Goal: Contribute content: Add original content to the website for others to see

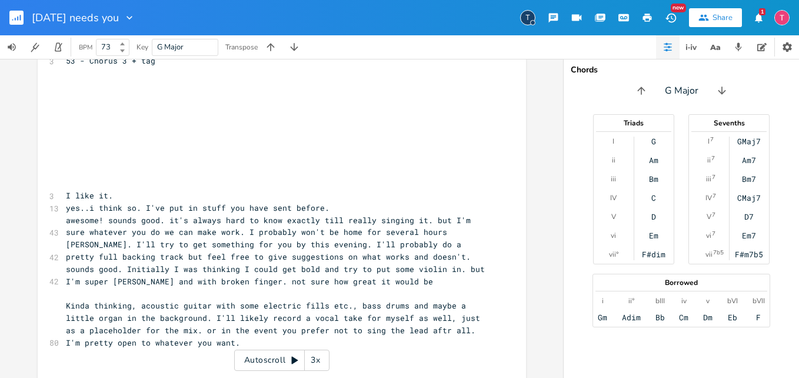
scroll to position [639, 0]
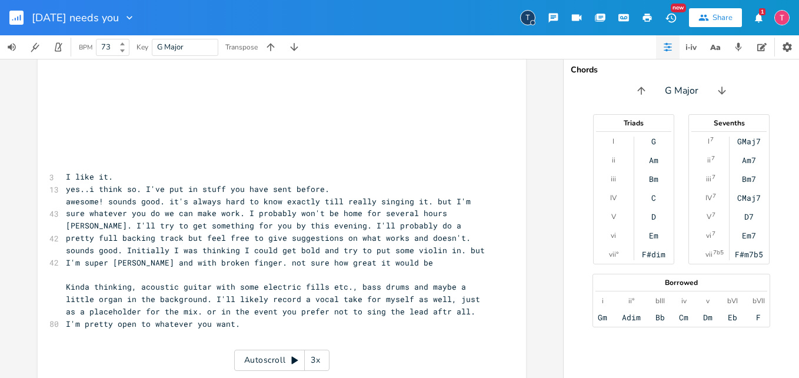
click at [64, 177] on pre "I like it." at bounding box center [276, 177] width 425 height 12
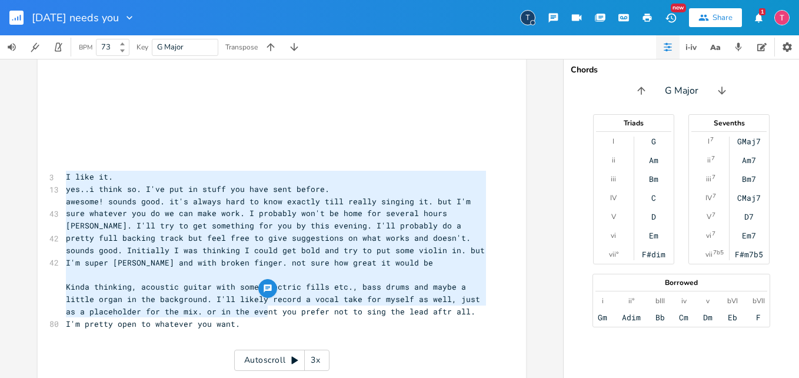
type textarea "I like it. yes..i think so. I've put in stuff you have sent before. awesome! so…"
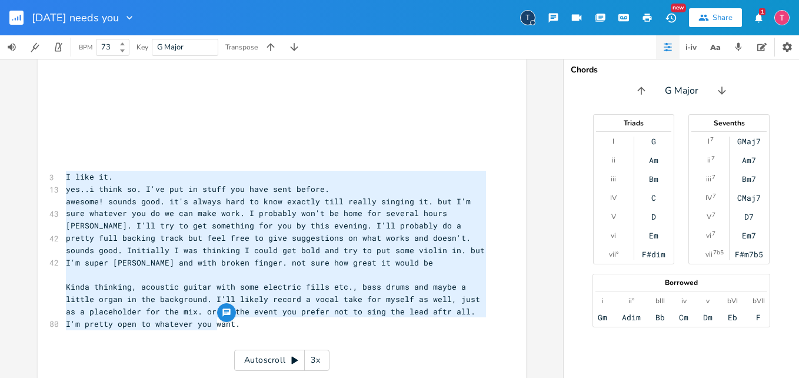
drag, startPoint x: 61, startPoint y: 177, endPoint x: 267, endPoint y: 321, distance: 251.8
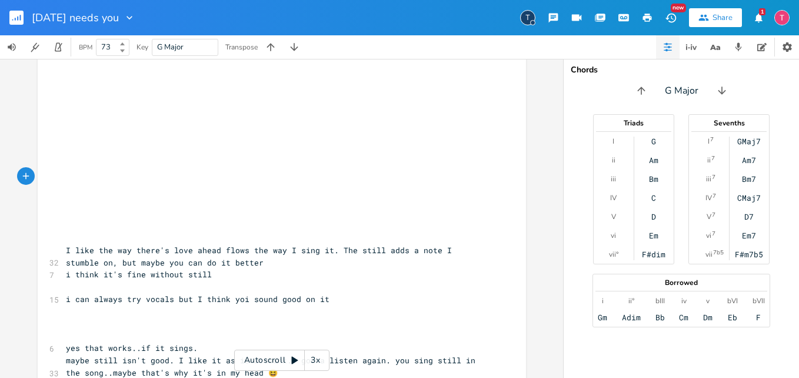
click at [64, 248] on pre "I like the way there's love ahead flows the way I sing it. The still adds a not…" at bounding box center [276, 256] width 425 height 25
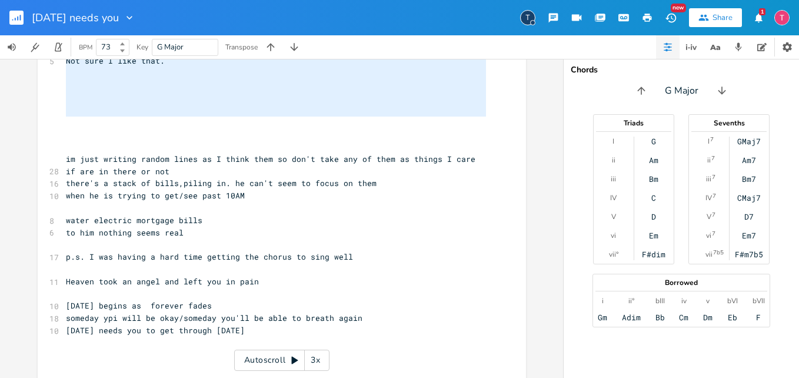
scroll to position [0, 0]
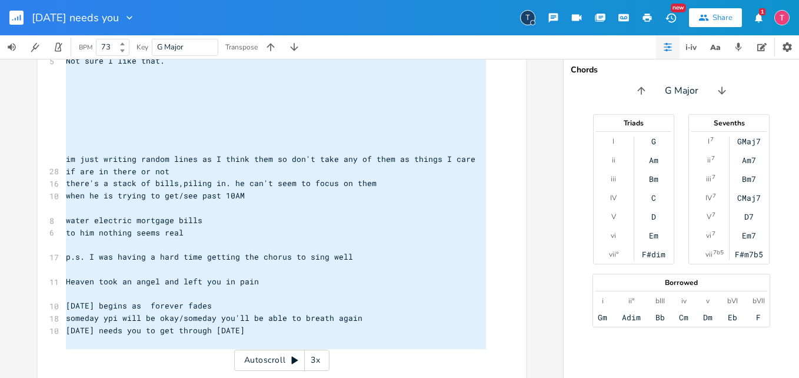
type textarea "L ipsu dol sit ametc'a elit seddo eiusm tem inc U labo et. Dol magna aliq e adm…"
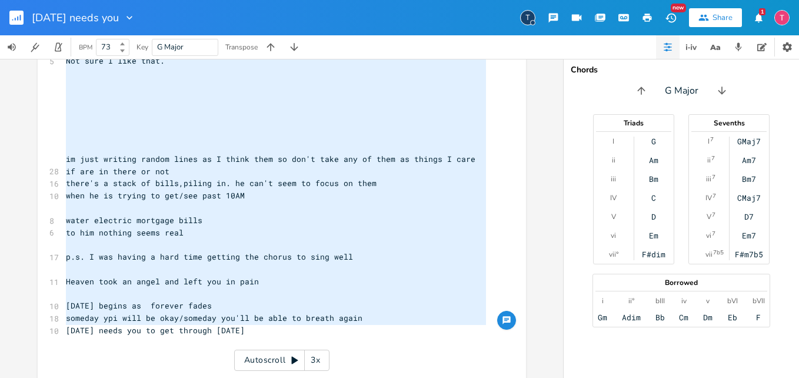
drag, startPoint x: 61, startPoint y: 248, endPoint x: 420, endPoint y: 328, distance: 367.4
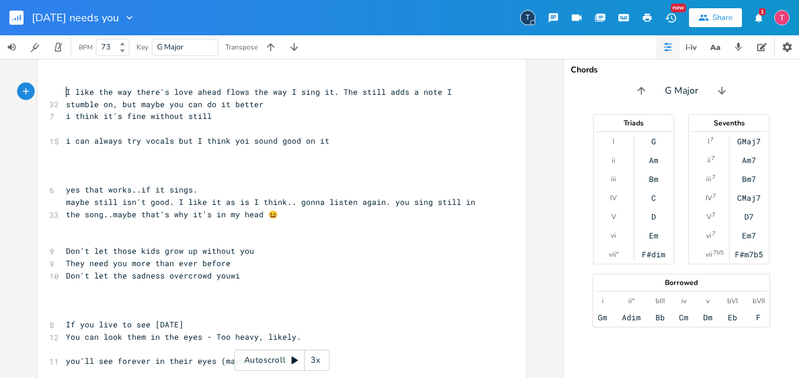
scroll to position [784, 0]
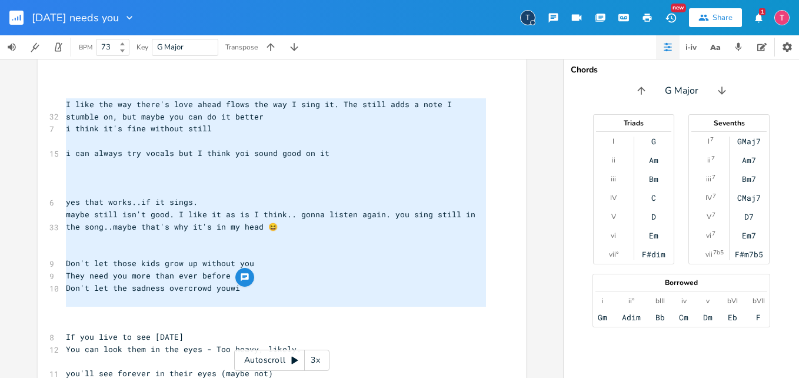
type textarea "I like the way there's love ahead flows the way I sing it. The still adds a not…"
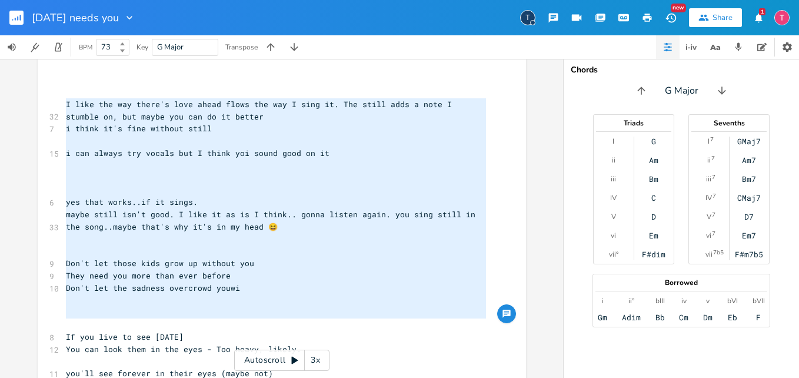
drag, startPoint x: 60, startPoint y: 105, endPoint x: 255, endPoint y: 325, distance: 293.9
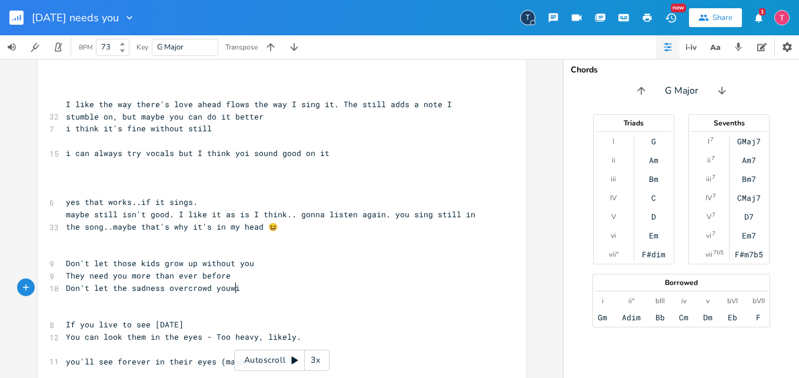
click at [261, 287] on pre "Don't let the sadness overcrowd youwi" at bounding box center [276, 288] width 425 height 12
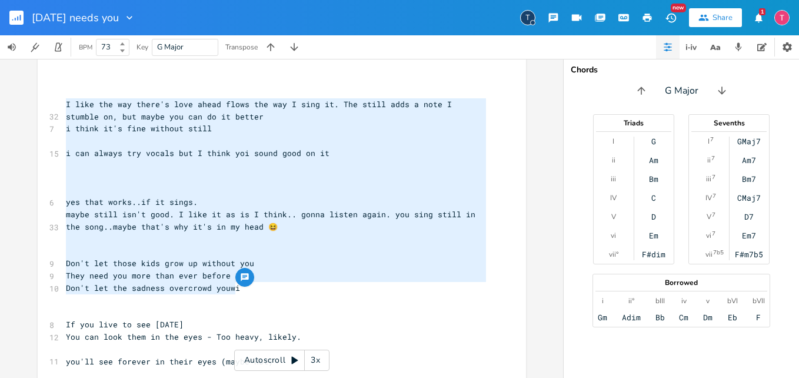
drag, startPoint x: 261, startPoint y: 287, endPoint x: 60, endPoint y: 102, distance: 273.6
type textarea "​"
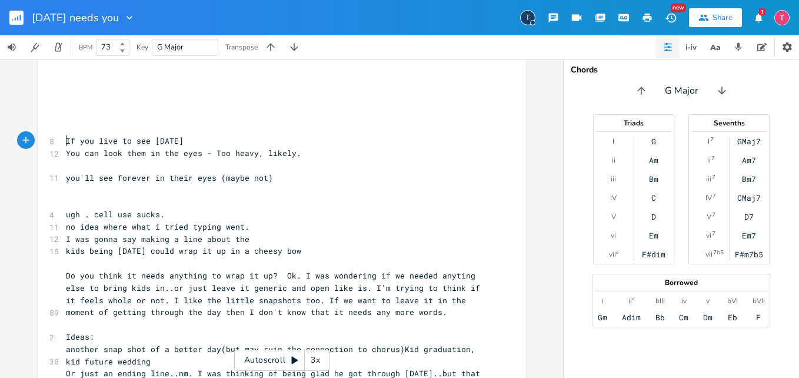
click at [64, 135] on pre "If you live to see [DATE]" at bounding box center [276, 141] width 425 height 12
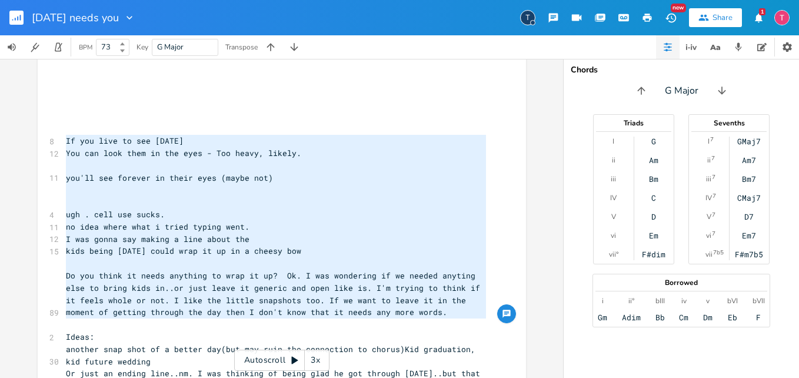
drag, startPoint x: 62, startPoint y: 135, endPoint x: 352, endPoint y: 328, distance: 348.2
type textarea "​"
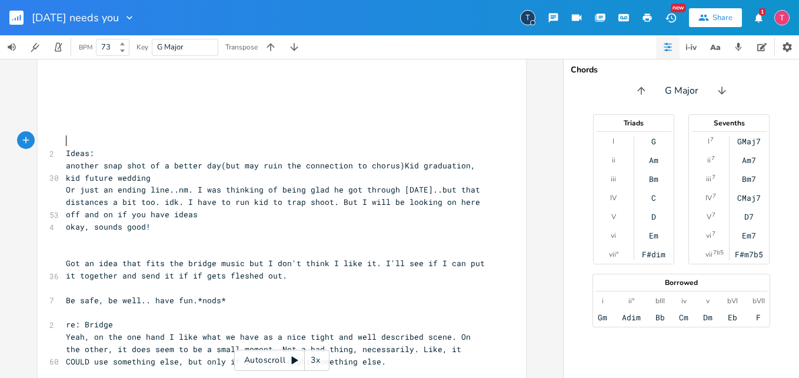
click at [64, 155] on pre "Ideas:" at bounding box center [276, 153] width 425 height 12
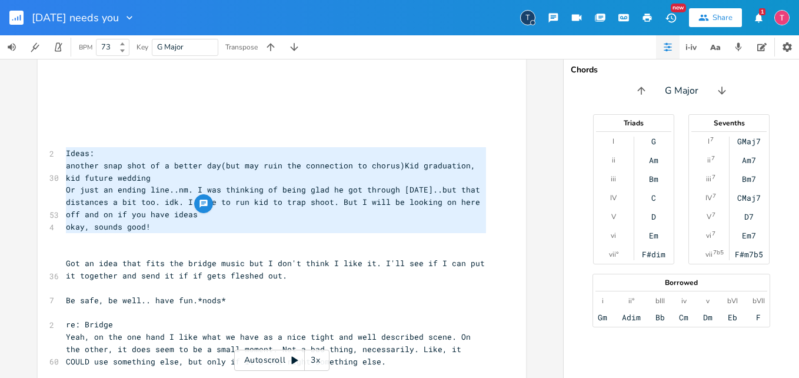
drag, startPoint x: 61, startPoint y: 155, endPoint x: 200, endPoint y: 243, distance: 164.3
type textarea "Ideas: another snap shot of a better day(but may ruin the connection to chorus)…"
click at [181, 189] on span "Or just an ending line..nm. I was thinking of being glad he got through [DATE].…" at bounding box center [275, 201] width 419 height 35
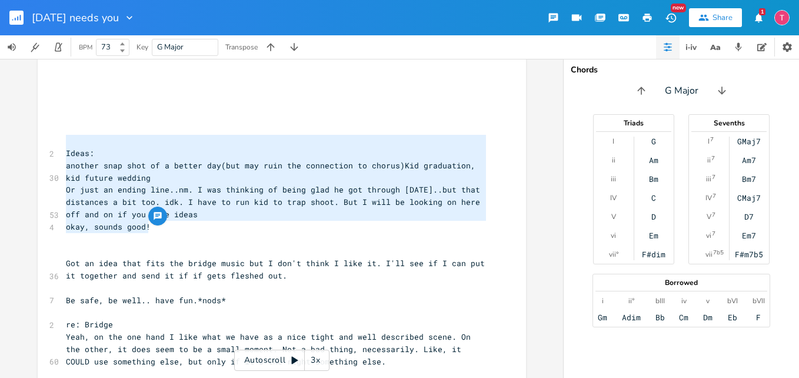
drag, startPoint x: 162, startPoint y: 229, endPoint x: 61, endPoint y: 146, distance: 130.9
type textarea "​"
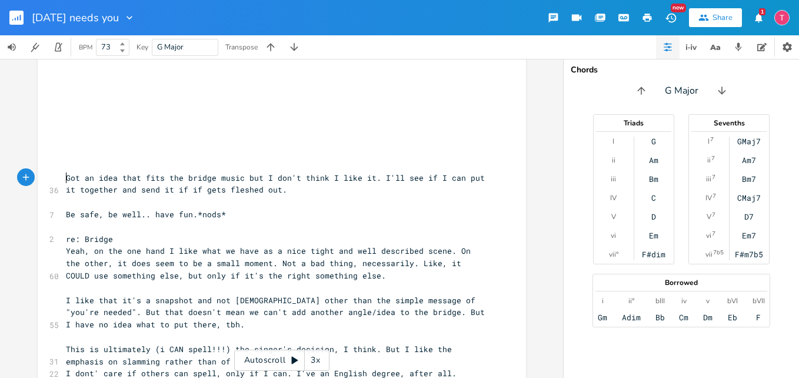
click at [66, 176] on span "Got an idea that fits the bridge music but I don't think I like it. I'll see if…" at bounding box center [278, 183] width 424 height 23
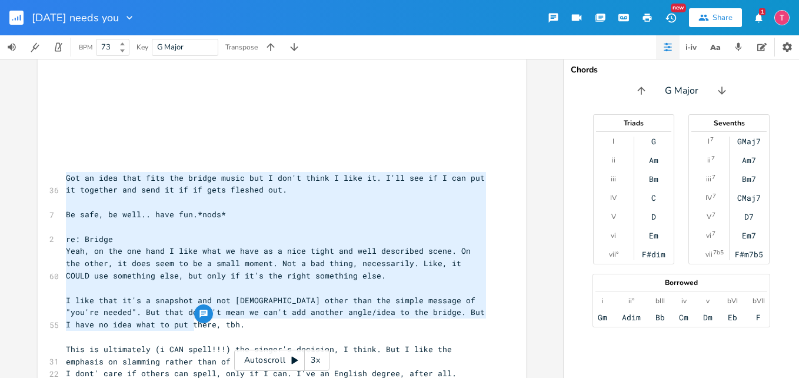
drag, startPoint x: 64, startPoint y: 176, endPoint x: 292, endPoint y: 323, distance: 271.6
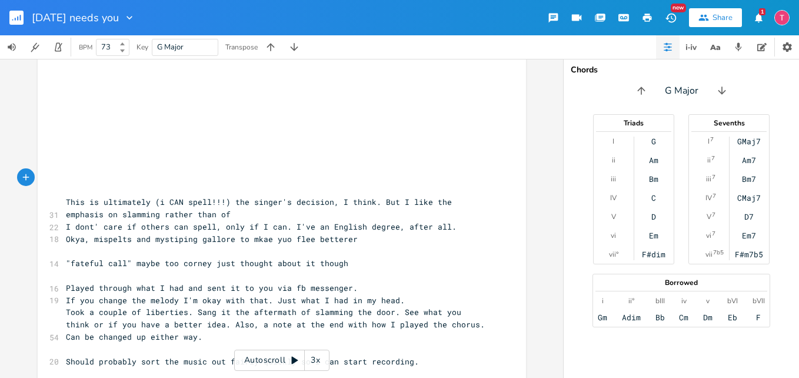
type textarea "​"
click at [66, 201] on span "This is ultimately (i CAN spell!!!) the singer's decision, I think. But I like …" at bounding box center [261, 208] width 391 height 23
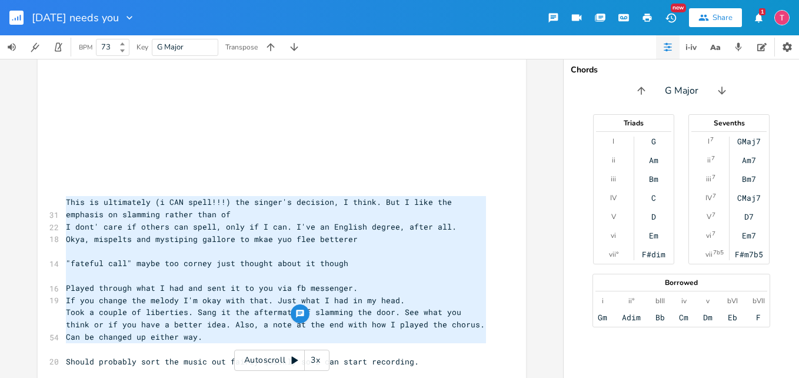
drag, startPoint x: 64, startPoint y: 201, endPoint x: 274, endPoint y: 344, distance: 253.7
type textarea "​"
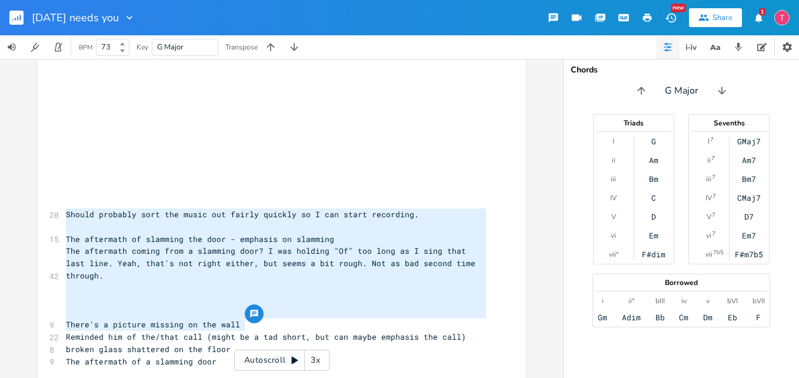
drag, startPoint x: 60, startPoint y: 212, endPoint x: 241, endPoint y: 329, distance: 215.3
type textarea "Should probably sort the music out fairly quickly so I can start recording. The…"
click at [211, 319] on span "There's a picture missing on the wall" at bounding box center [153, 324] width 174 height 11
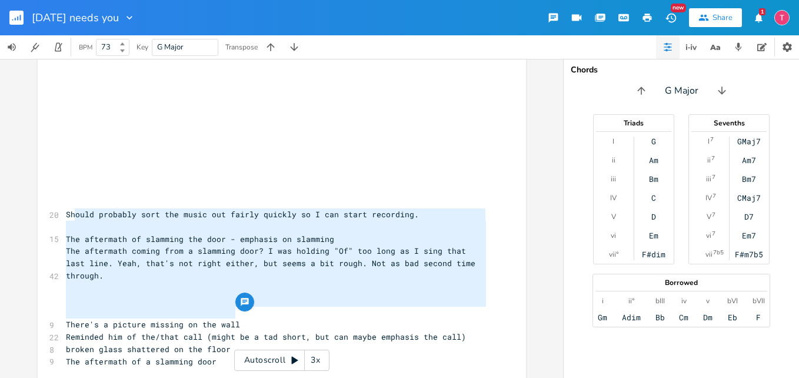
type textarea "Should probably sort the music out fairly quickly so I can start recording. The…"
drag, startPoint x: 244, startPoint y: 311, endPoint x: 62, endPoint y: 217, distance: 205.1
type textarea "​"
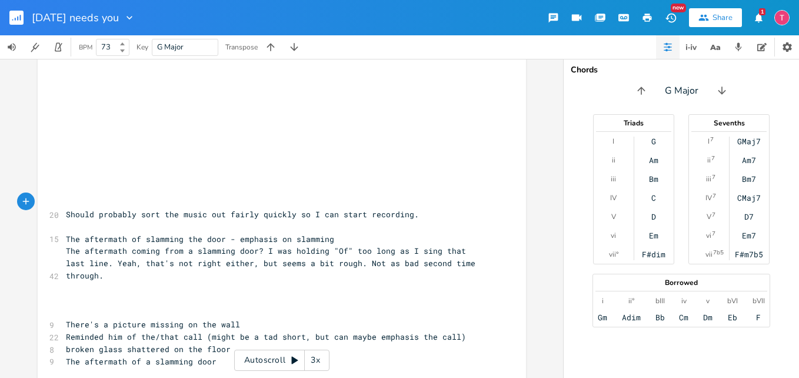
drag, startPoint x: 102, startPoint y: 207, endPoint x: 190, endPoint y: 250, distance: 97.9
click at [190, 250] on span "The aftermath coming from a slamming door? I was holding "Of" too long as I sin…" at bounding box center [273, 262] width 414 height 35
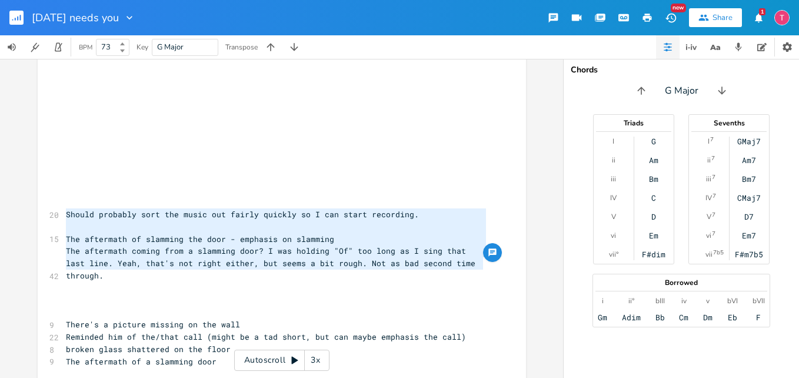
drag, startPoint x: 62, startPoint y: 215, endPoint x: 479, endPoint y: 268, distance: 420.6
type textarea "​"
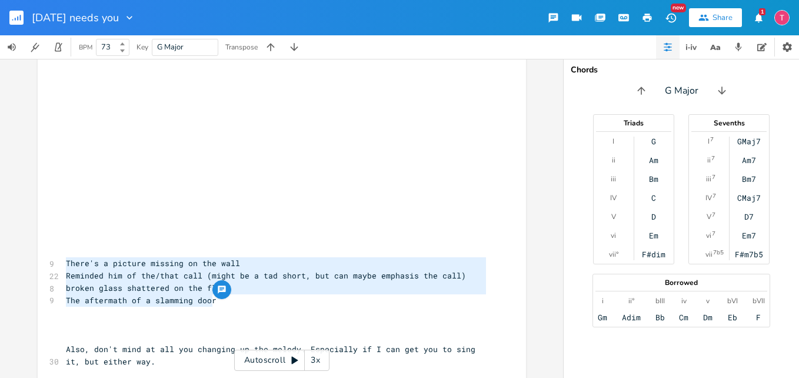
drag, startPoint x: 60, startPoint y: 261, endPoint x: 216, endPoint y: 303, distance: 161.6
type textarea "​"
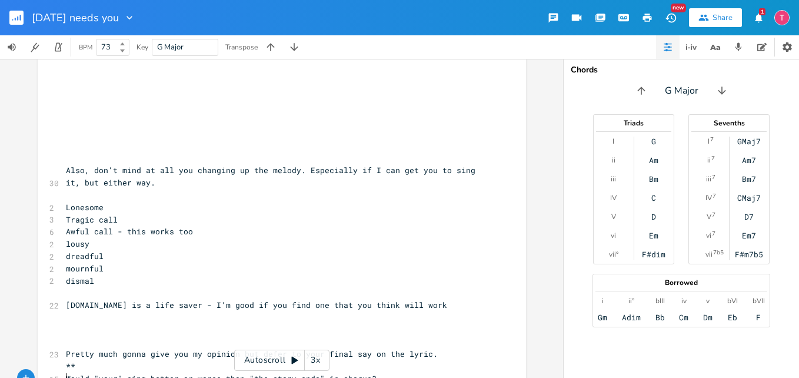
scroll to position [963, 0]
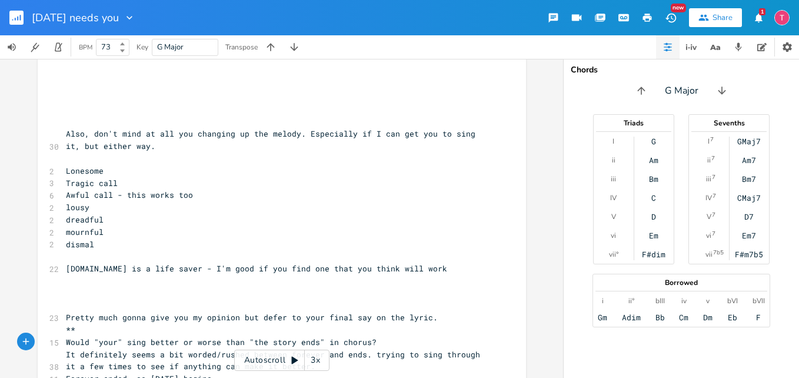
click at [64, 136] on pre "Also, don't mind at all you changing up the melody. Especially if I can get you…" at bounding box center [276, 140] width 425 height 25
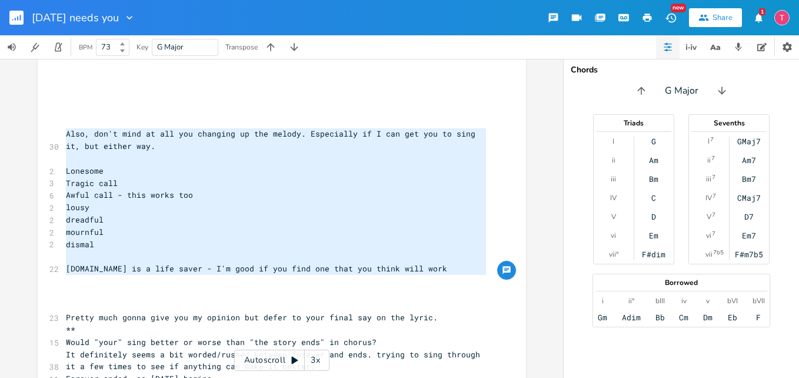
drag, startPoint x: 60, startPoint y: 136, endPoint x: 237, endPoint y: 285, distance: 231.8
click at [237, 285] on div "[Verse 1] 9 There's a ring lying on a nightstand, 11 A pillow damp with tears f…" at bounding box center [276, 311] width 425 height 2375
type textarea "Also, don't mind at all you changing up the melody. Especially if I can get you…"
click at [254, 248] on pre "dismal" at bounding box center [276, 244] width 425 height 12
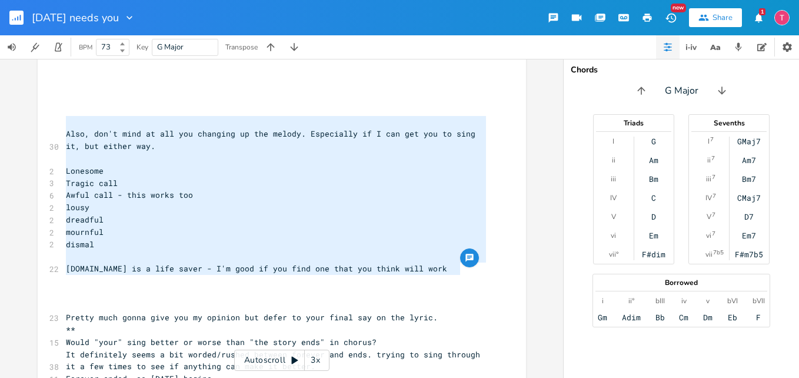
drag, startPoint x: 457, startPoint y: 270, endPoint x: 59, endPoint y: 129, distance: 422.3
click at [59, 129] on div "Also, don't mind at all you changing up the melody. Especially if I can get you…" at bounding box center [282, 309] width 488 height 2412
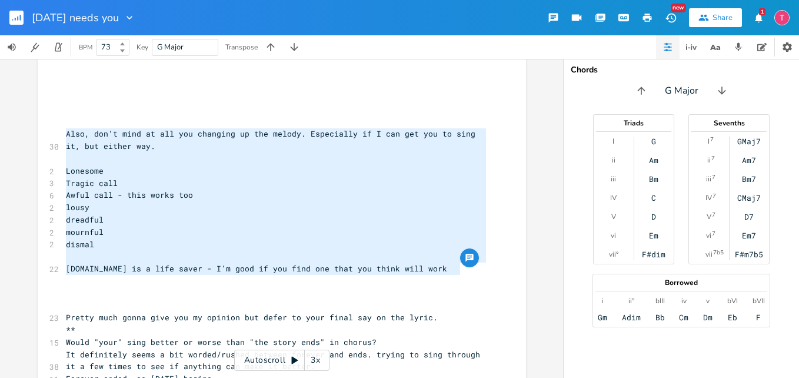
type textarea "​"
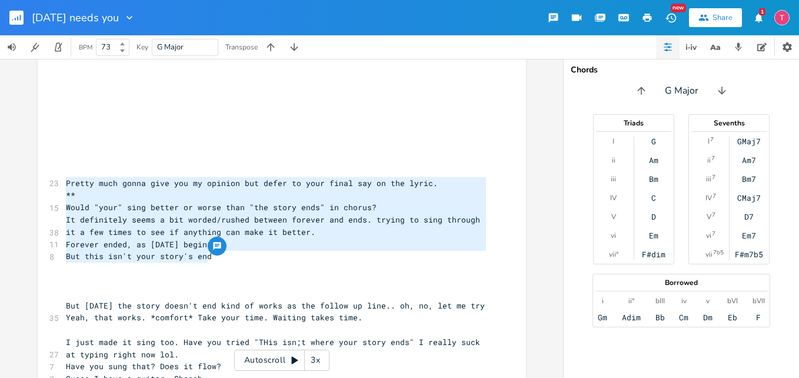
drag, startPoint x: 62, startPoint y: 184, endPoint x: 230, endPoint y: 262, distance: 185.6
click at [230, 262] on div "[Verse 1] 9 There's a ring lying on a nightstand, 11 A pillow damp with tears f…" at bounding box center [276, 244] width 425 height 2240
type textarea "​"
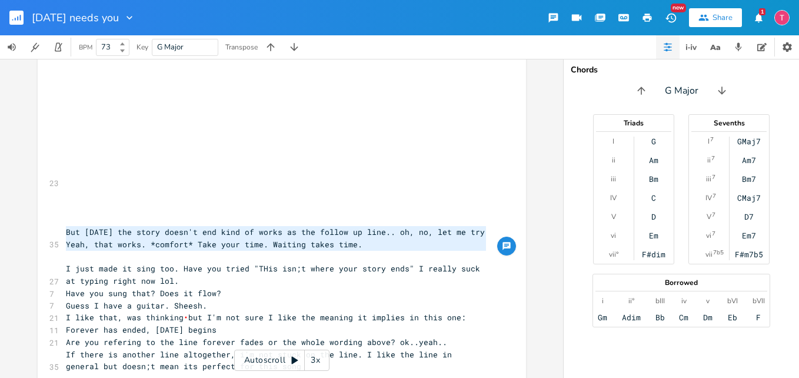
drag, startPoint x: 64, startPoint y: 234, endPoint x: 179, endPoint y: 262, distance: 118.2
click at [179, 262] on div "[Verse 1] 9 There's a ring lying on a nightstand, 11 A pillow damp with tears f…" at bounding box center [276, 207] width 425 height 2166
type textarea "But [DATE] the story doesn't end kind of works as the follow up line.. oh, no, …"
click at [185, 240] on span "But [DATE] the story doesn't end kind of works as the follow up line.. oh, no, …" at bounding box center [278, 238] width 424 height 23
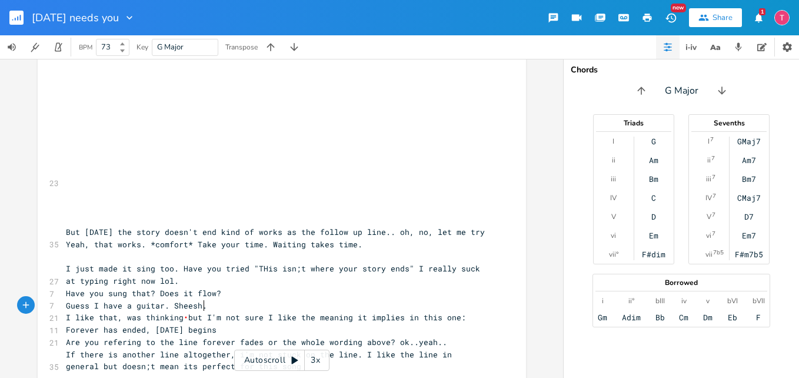
click at [218, 301] on pre "Guess I have a guitar. Sheesh." at bounding box center [276, 306] width 425 height 12
click at [64, 234] on pre "But [DATE] the story doesn't end kind of works as the follow up line.. oh, no, …" at bounding box center [276, 238] width 425 height 25
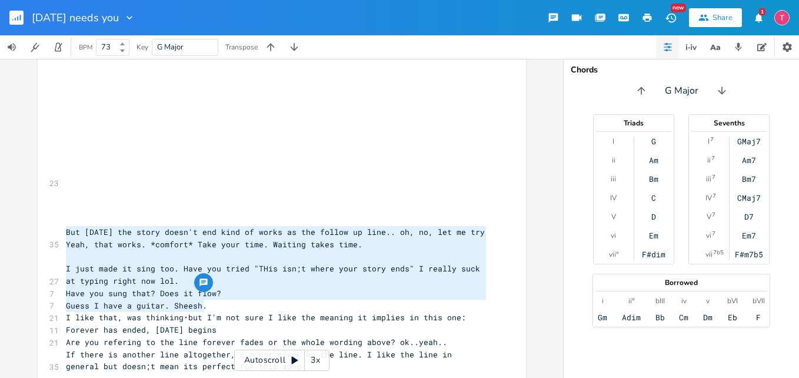
drag, startPoint x: 62, startPoint y: 234, endPoint x: 210, endPoint y: 308, distance: 165.6
click at [210, 308] on div "[Verse 1] 9 There's a ring lying on a nightstand, 11 A pillow damp with tears f…" at bounding box center [276, 207] width 425 height 2166
type textarea "​"
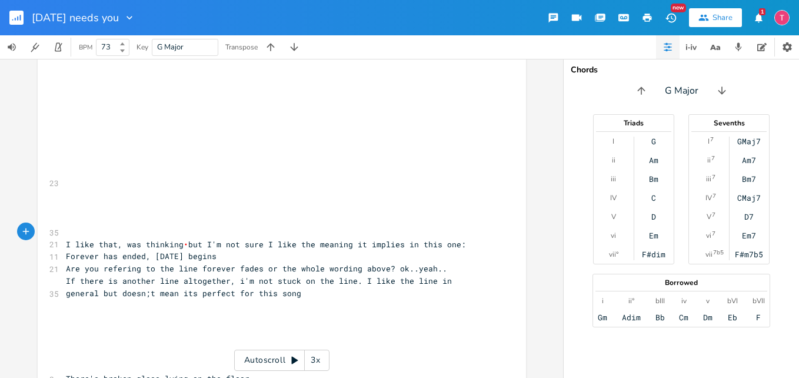
click at [271, 293] on pre "If there is another line altogether, i'm not stuck on the line. I like the line…" at bounding box center [276, 287] width 425 height 25
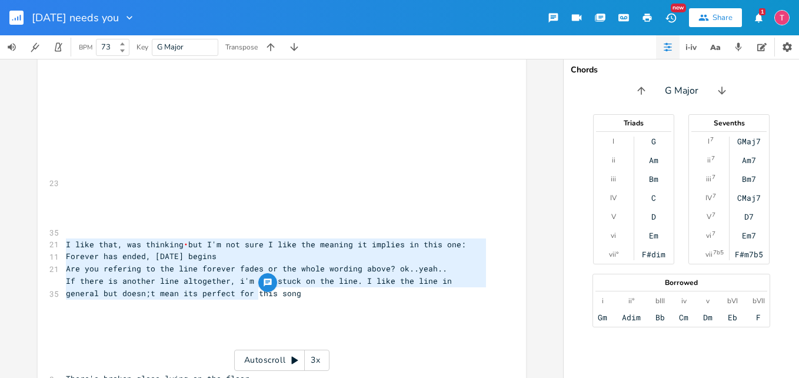
drag, startPoint x: 271, startPoint y: 293, endPoint x: 63, endPoint y: 241, distance: 214.2
click at [64, 241] on div "[Verse 1] 9 There's a ring lying on a nightstand, 11 A pillow damp with tears f…" at bounding box center [276, 170] width 425 height 2093
type textarea "​"
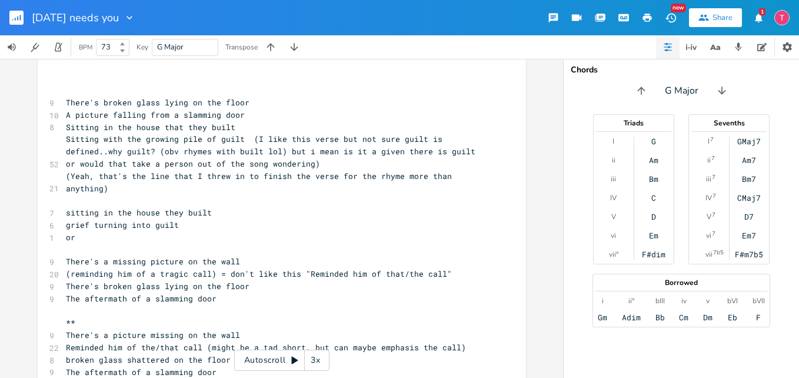
scroll to position [1194, 0]
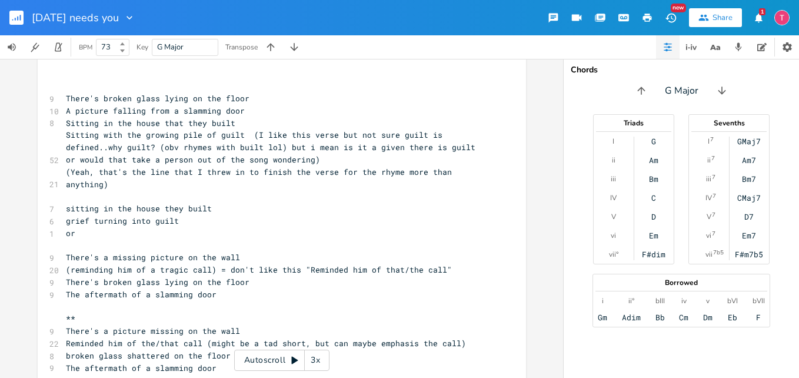
click at [126, 188] on pre "(Yeah, that's the line that I threw in to finish the verse for the rhyme more t…" at bounding box center [276, 178] width 425 height 25
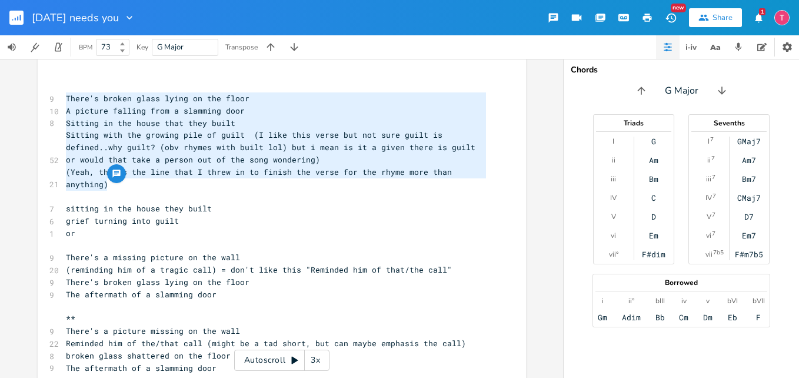
drag, startPoint x: 126, startPoint y: 188, endPoint x: 56, endPoint y: 97, distance: 114.6
type textarea "​"
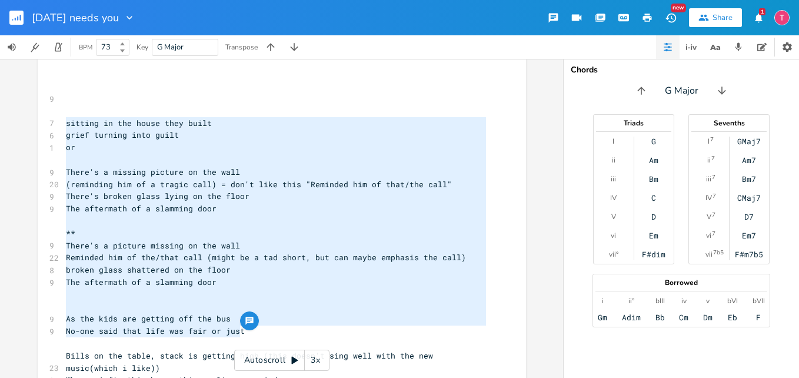
drag, startPoint x: 62, startPoint y: 124, endPoint x: 280, endPoint y: 338, distance: 305.5
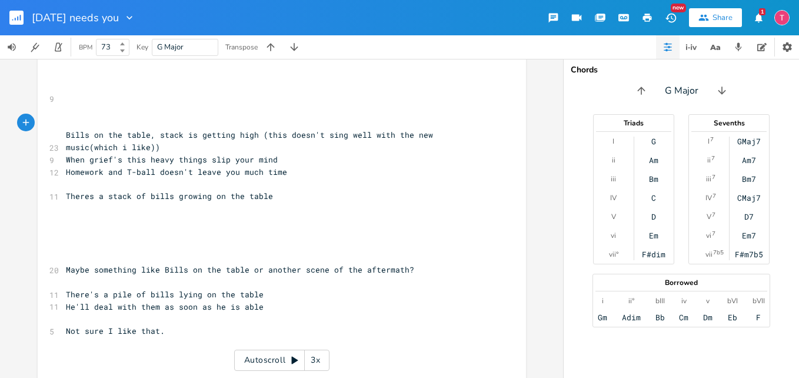
type textarea "​"
drag, startPoint x: 59, startPoint y: 136, endPoint x: 77, endPoint y: 141, distance: 18.4
drag, startPoint x: 77, startPoint y: 141, endPoint x: 65, endPoint y: 138, distance: 12.3
click at [66, 138] on span "Bills on the table, stack is getting high (this doesn't sing well with the new …" at bounding box center [252, 140] width 372 height 23
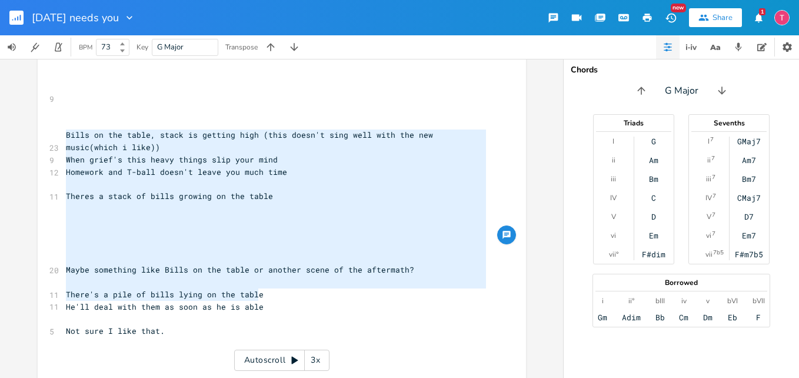
type textarea "Bills on the table, stack is getting high (this doesn't sing well with the new …"
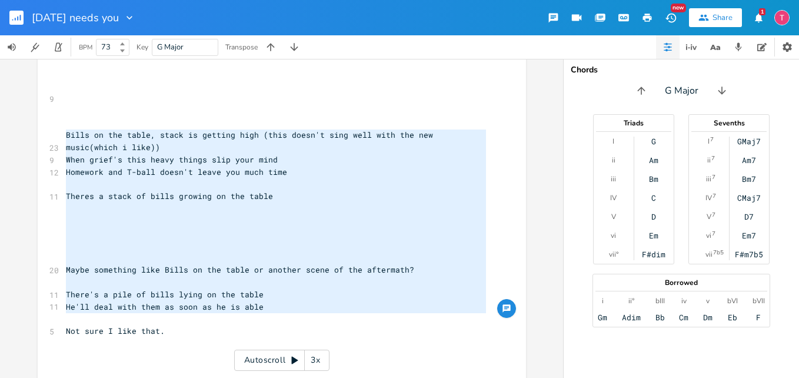
drag, startPoint x: 61, startPoint y: 136, endPoint x: 286, endPoint y: 320, distance: 290.3
click at [297, 304] on pre "He'll deal with them as soon as he is able" at bounding box center [276, 307] width 425 height 12
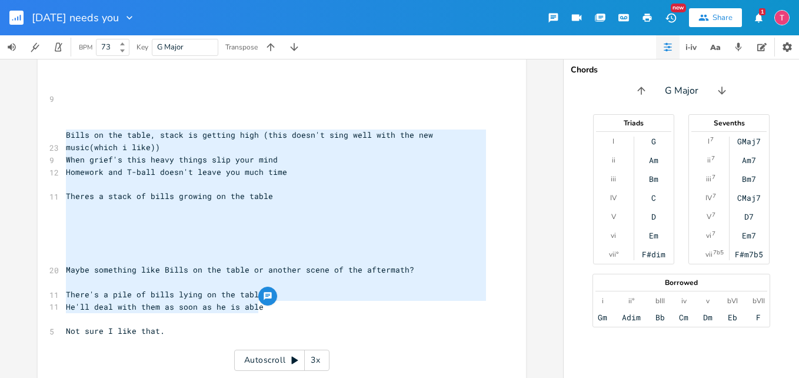
drag, startPoint x: 280, startPoint y: 303, endPoint x: 56, endPoint y: 132, distance: 281.3
type textarea "​"
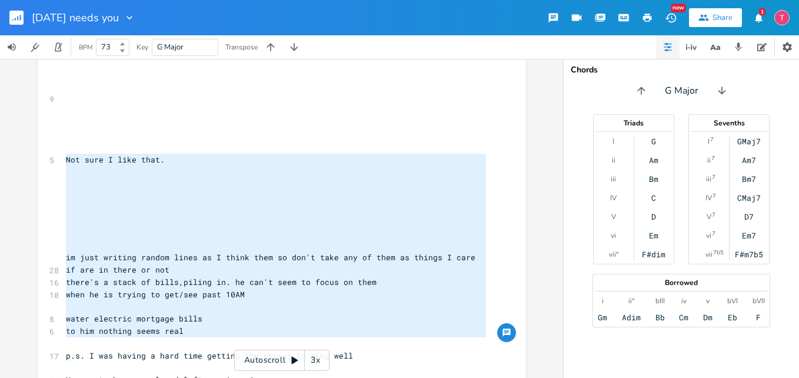
drag, startPoint x: 62, startPoint y: 157, endPoint x: 241, endPoint y: 345, distance: 259.8
type textarea "​"
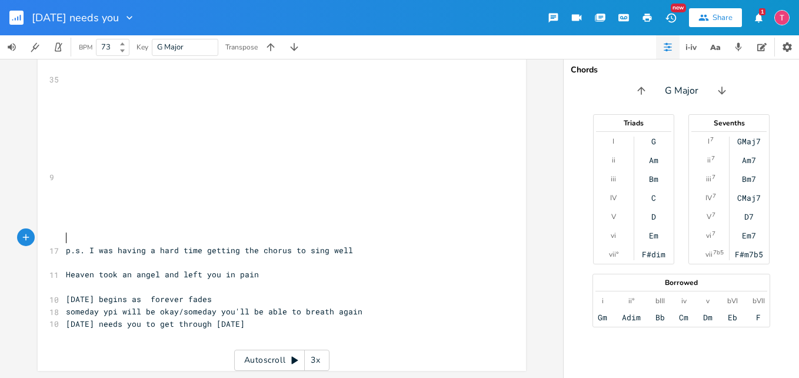
scroll to position [1116, 0]
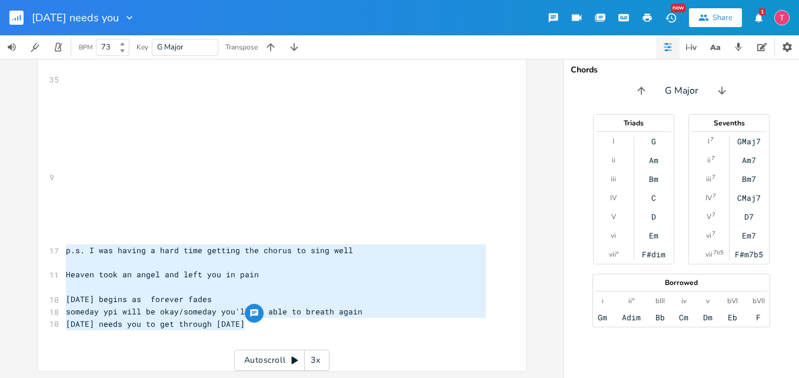
drag, startPoint x: 61, startPoint y: 250, endPoint x: 260, endPoint y: 327, distance: 213.9
type textarea "p.s. I was having a hard time getting the chorus to sing well Heaven took an an…"
click at [190, 303] on span "[DATE] begins as forever fades" at bounding box center [139, 299] width 146 height 11
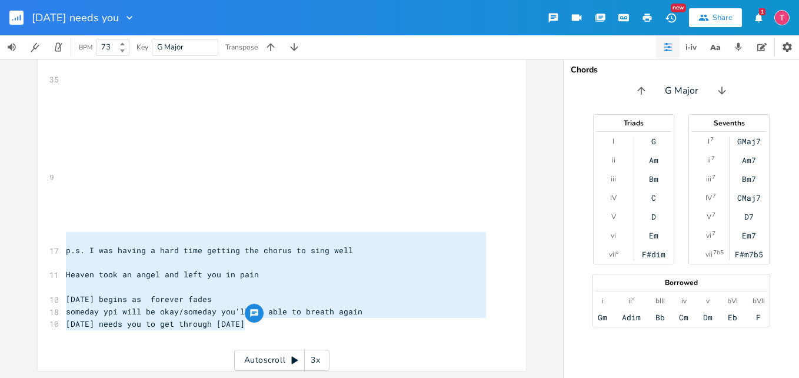
drag, startPoint x: 246, startPoint y: 322, endPoint x: 55, endPoint y: 242, distance: 206.8
type textarea "​"
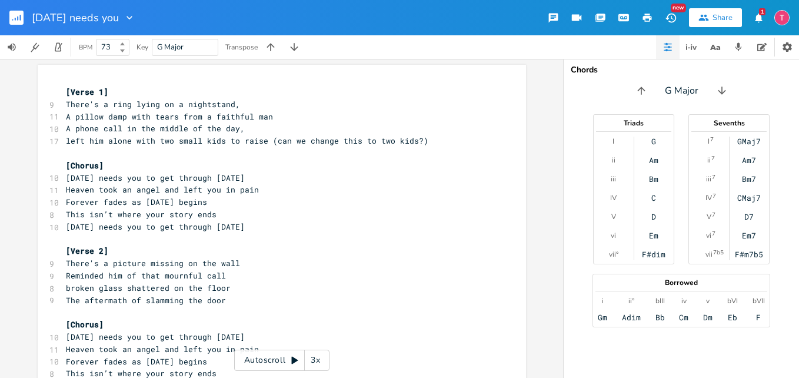
scroll to position [0, 0]
click at [649, 13] on icon "button" at bounding box center [647, 17] width 11 height 11
click at [100, 316] on pre "​" at bounding box center [276, 313] width 425 height 12
click at [644, 23] on button "button" at bounding box center [648, 17] width 24 height 21
